Goal: Find specific page/section: Find specific page/section

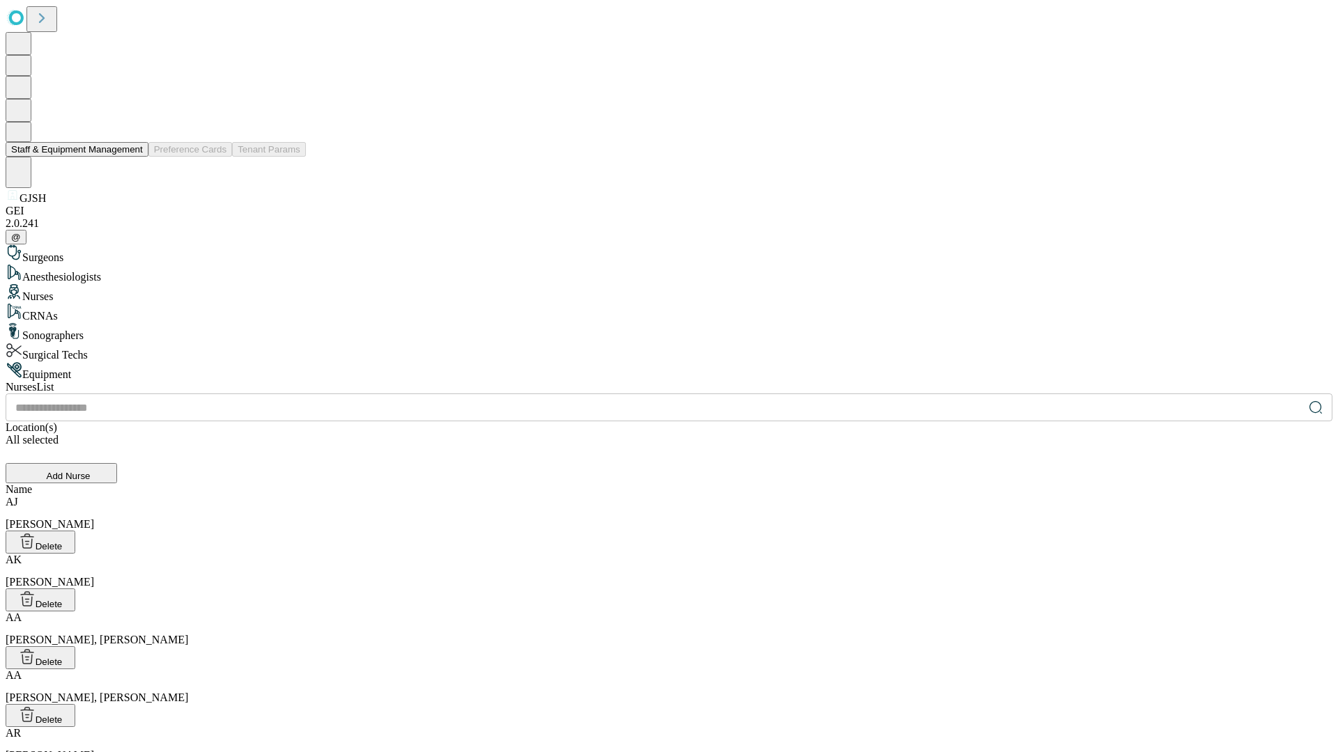
click at [133, 157] on button "Staff & Equipment Management" at bounding box center [77, 149] width 143 height 15
